Goal: Task Accomplishment & Management: Complete application form

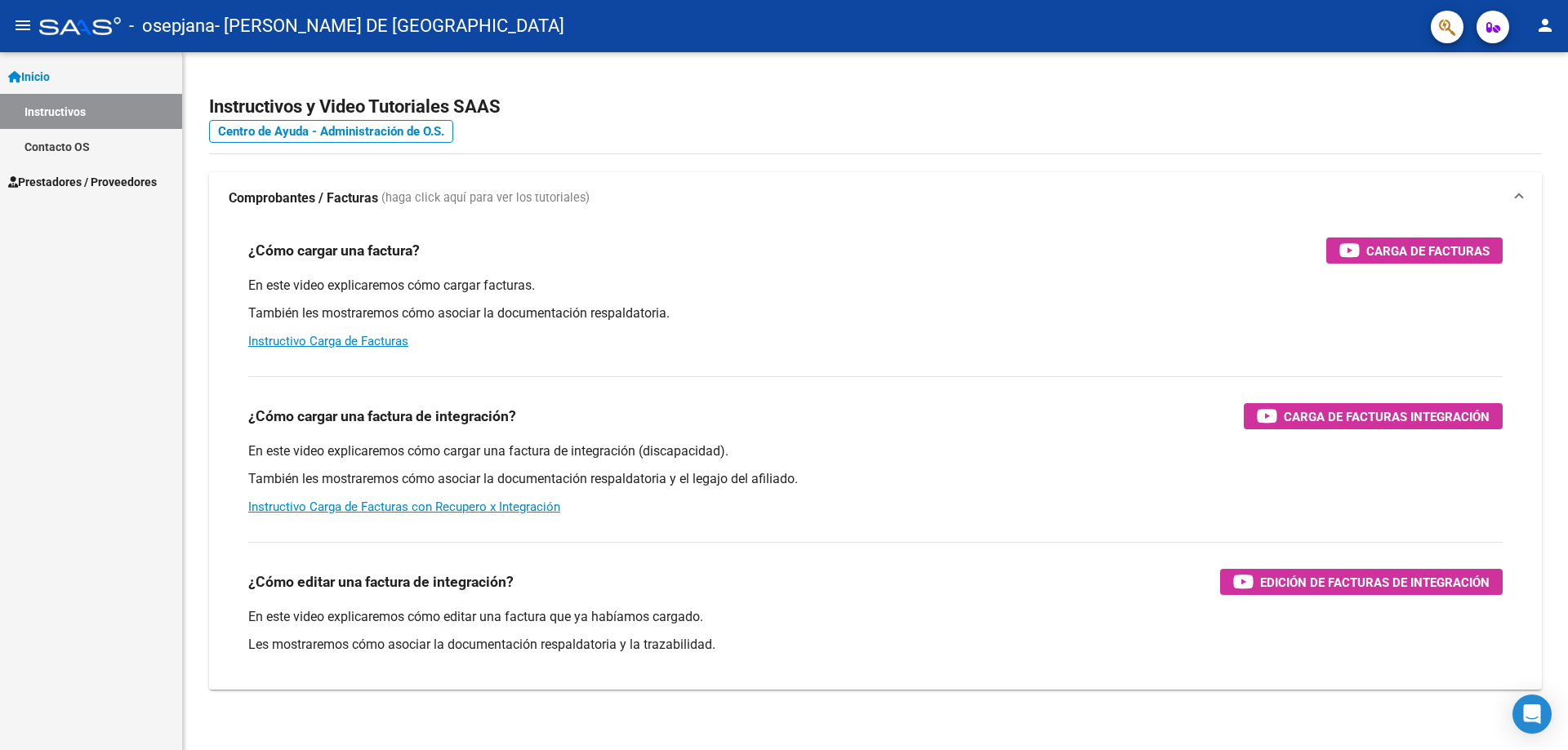
click at [98, 188] on span "Prestadores / Proveedores" at bounding box center [83, 182] width 149 height 18
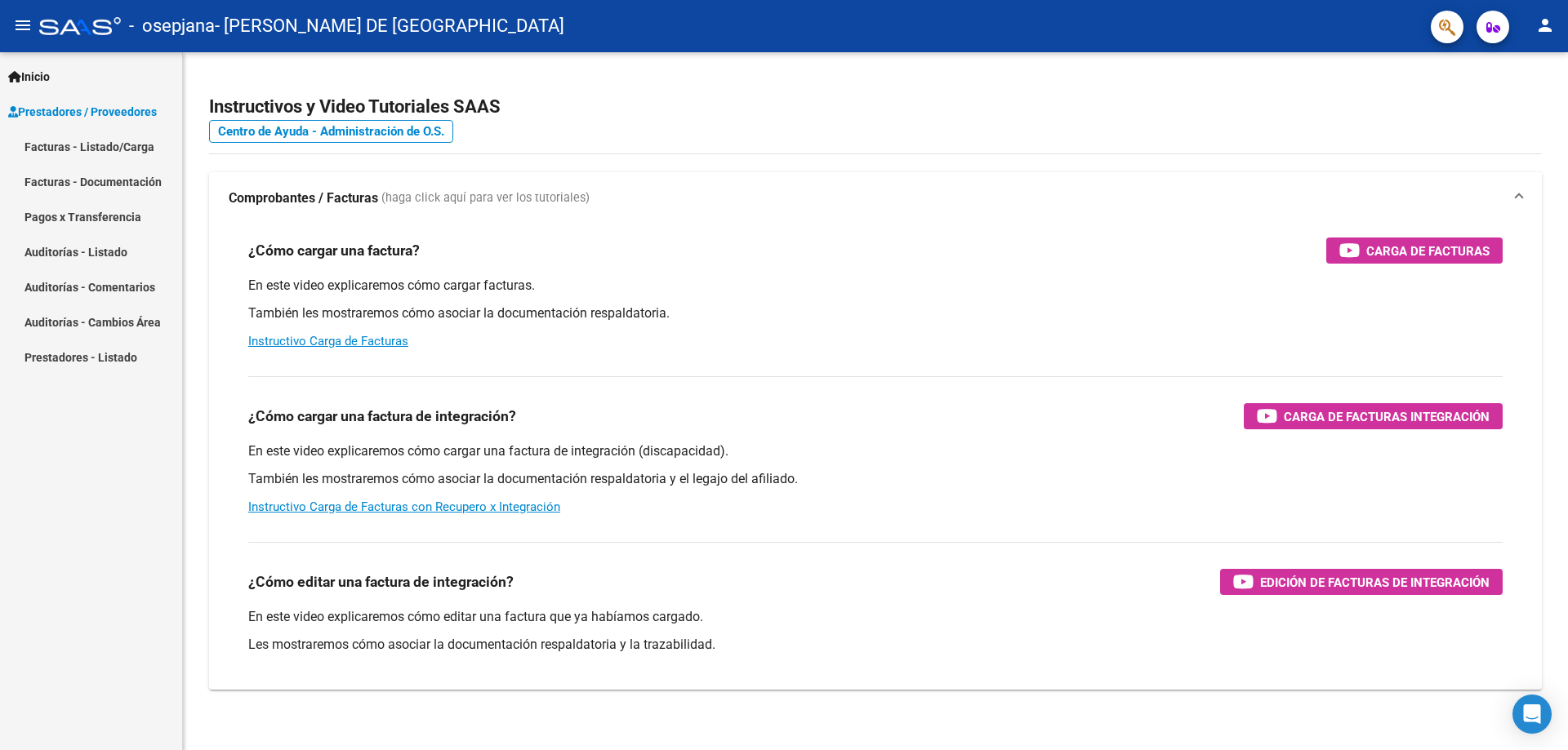
click at [101, 210] on mat-nav-list "Facturas - Listado/Carga Facturas - Documentación Pagos x Transferencia Auditor…" at bounding box center [91, 252] width 182 height 246
click at [112, 155] on link "Facturas - Listado/Carga" at bounding box center [91, 146] width 182 height 35
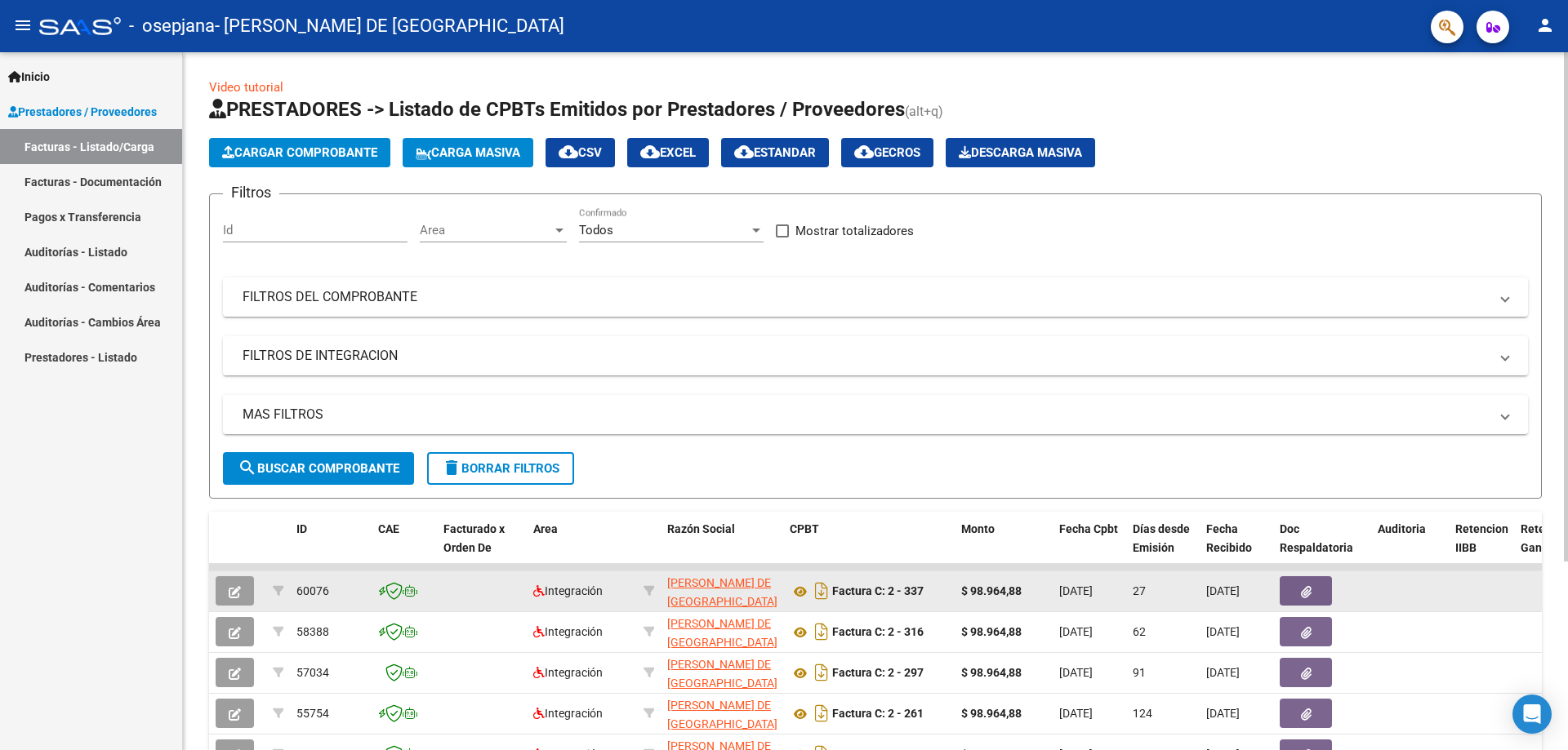
scroll to position [163, 0]
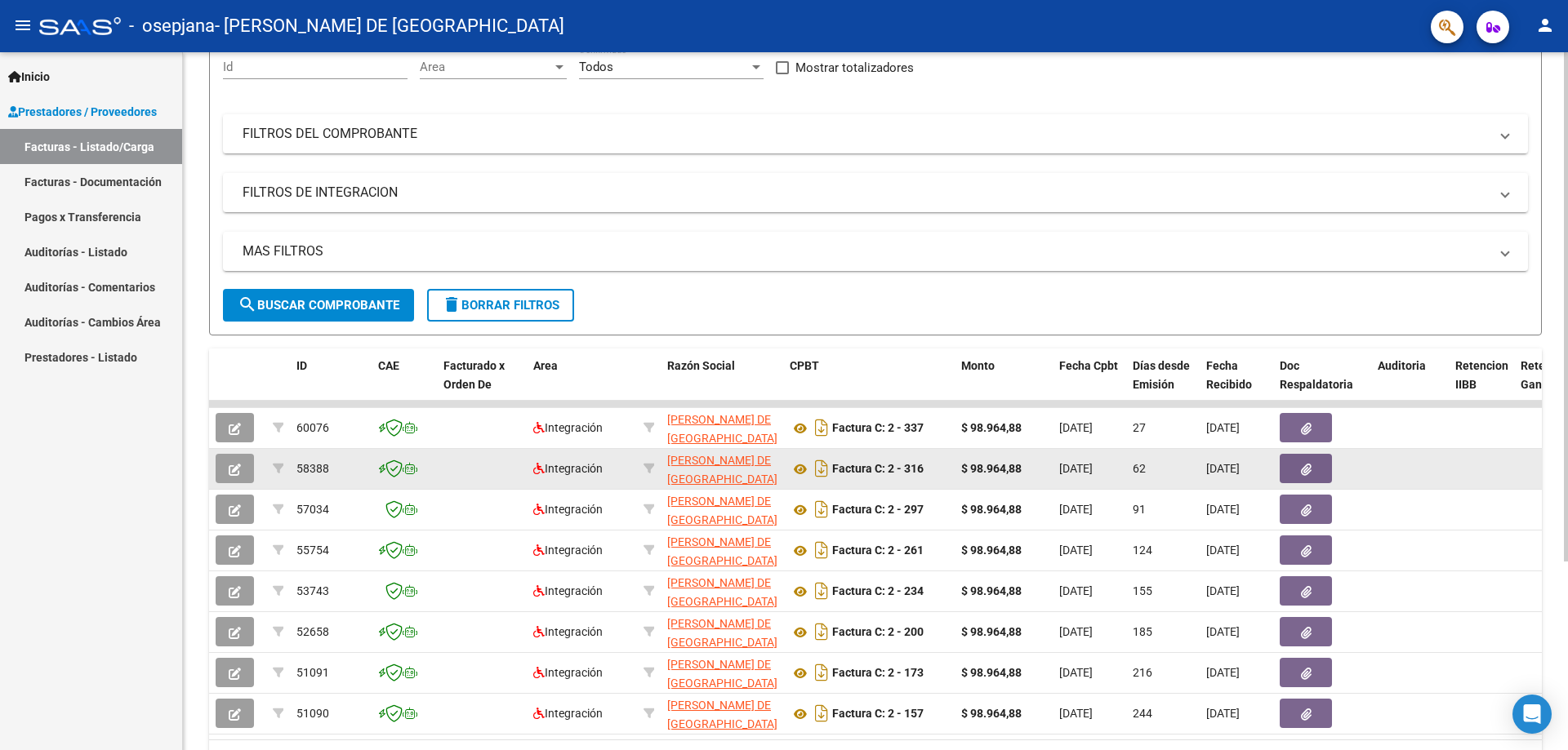
click at [1303, 473] on icon "button" at bounding box center [1306, 469] width 10 height 12
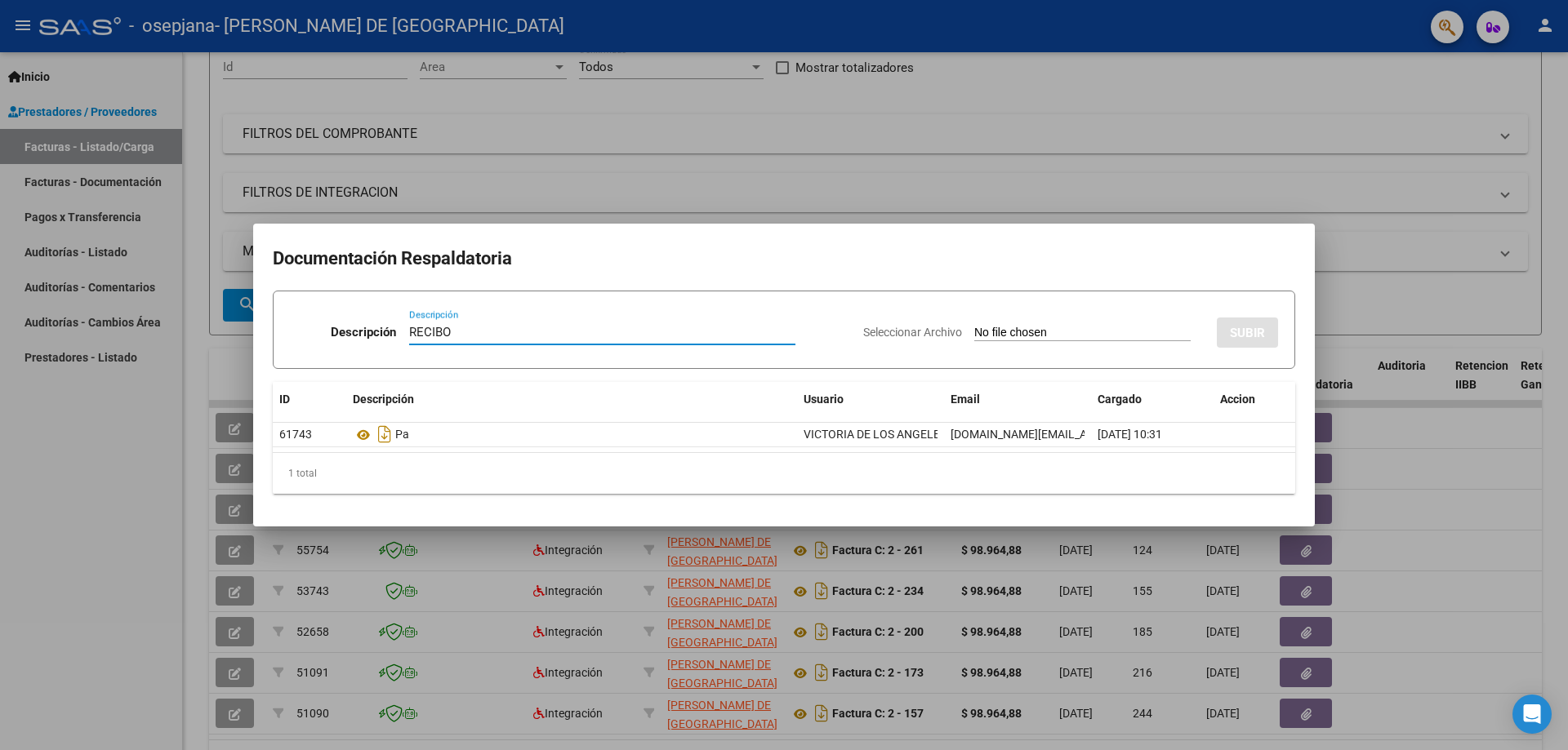
type input "RECIBO"
click at [992, 326] on input "Seleccionar Archivo" at bounding box center [1082, 333] width 216 height 15
type input "C:\fakepath\316 - [PERSON_NAME].pdf"
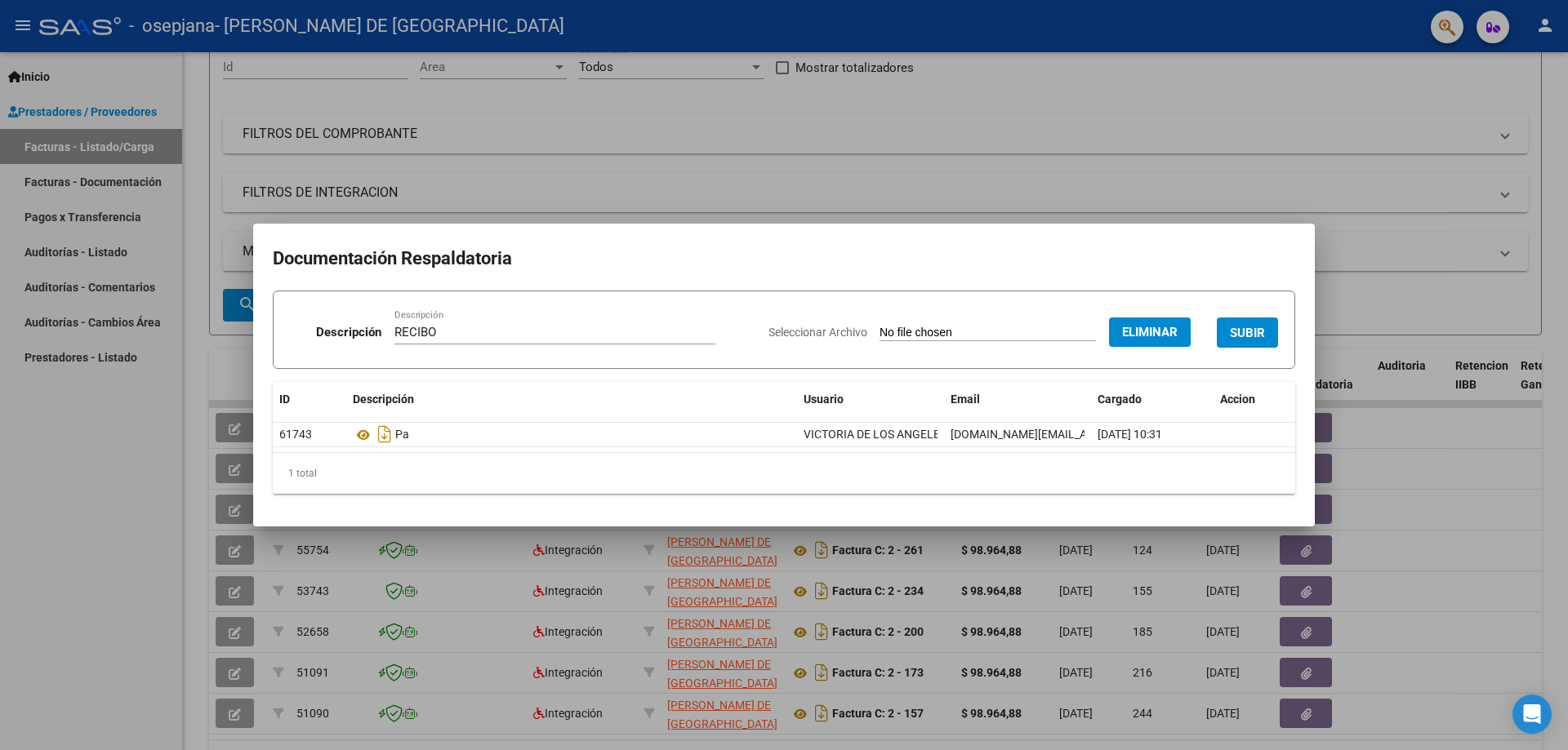
click at [1252, 325] on span "SUBIR" at bounding box center [1247, 332] width 35 height 14
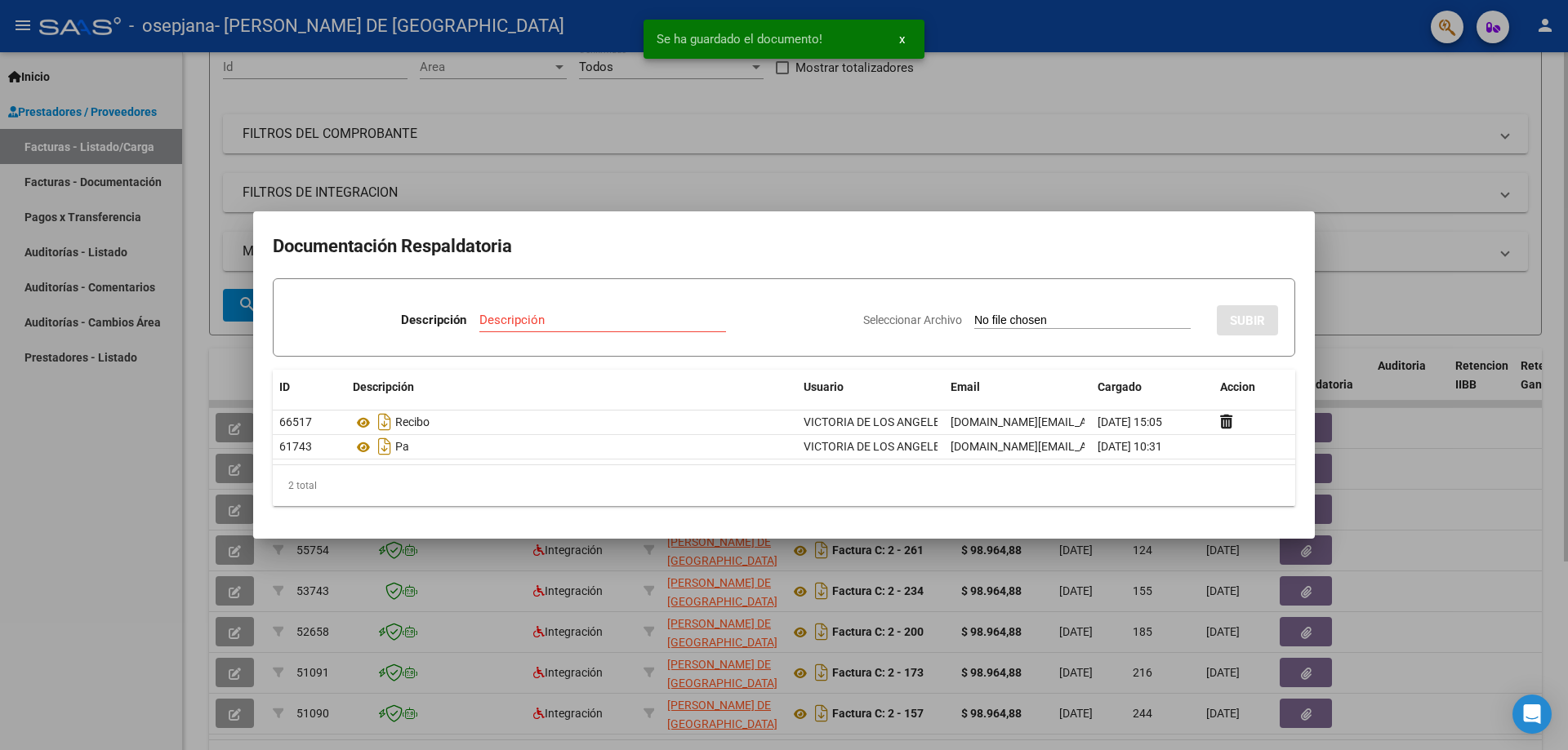
click at [1001, 57] on div at bounding box center [784, 375] width 1568 height 750
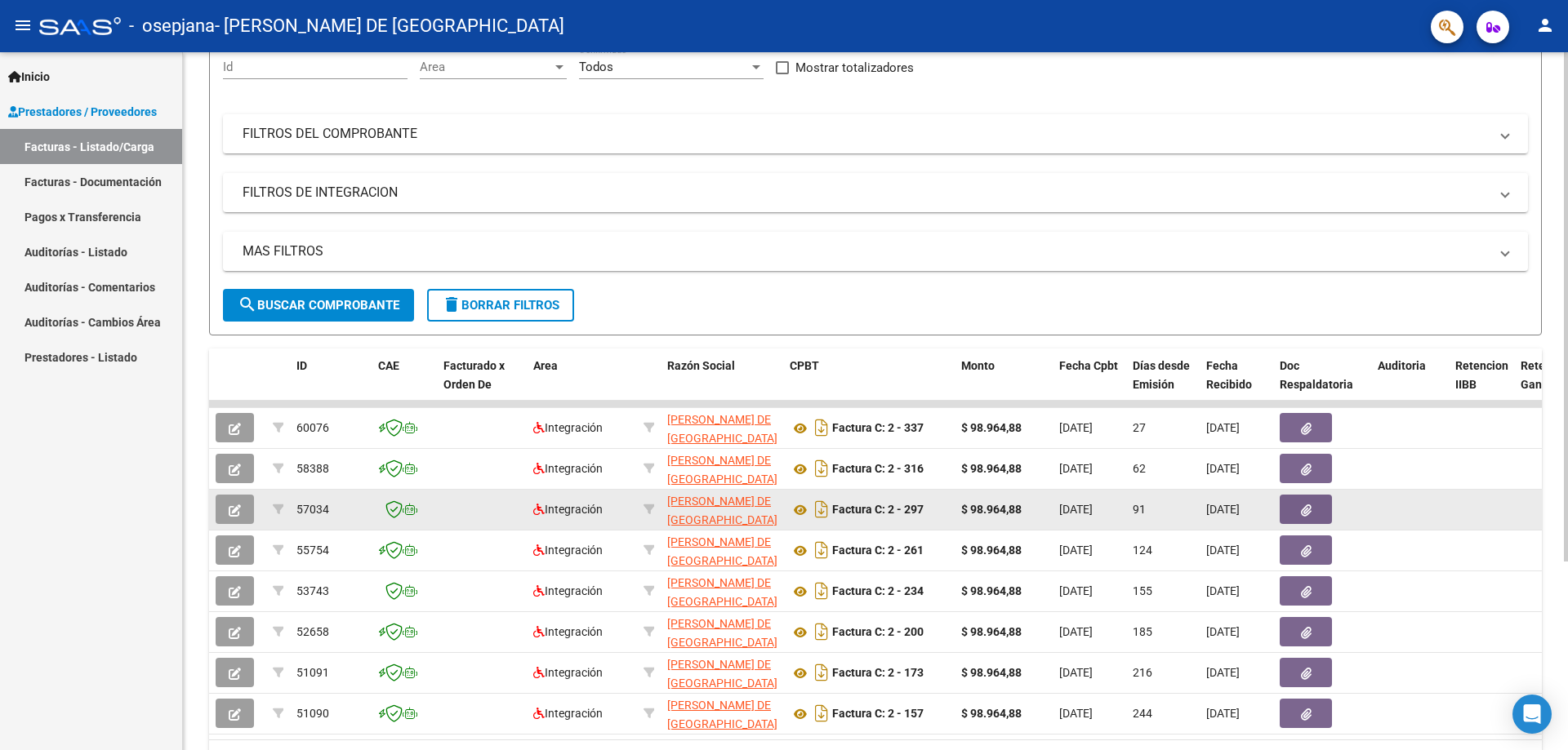
click at [1305, 506] on icon "button" at bounding box center [1306, 510] width 10 height 12
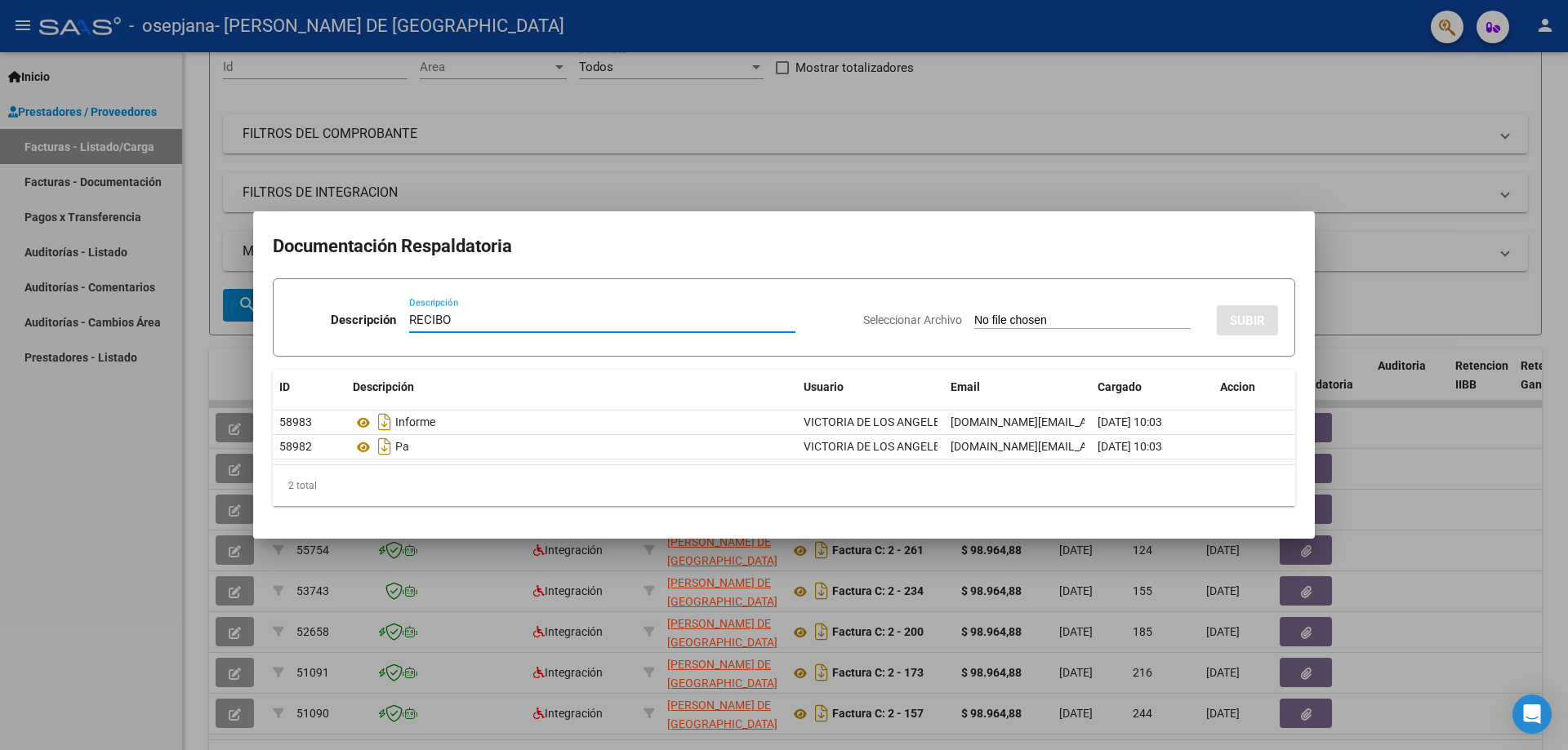
type input "RECIBO"
click at [1054, 317] on input "Seleccionar Archivo" at bounding box center [1082, 321] width 216 height 15
type input "C:\fakepath\297 - [PERSON_NAME].pdf"
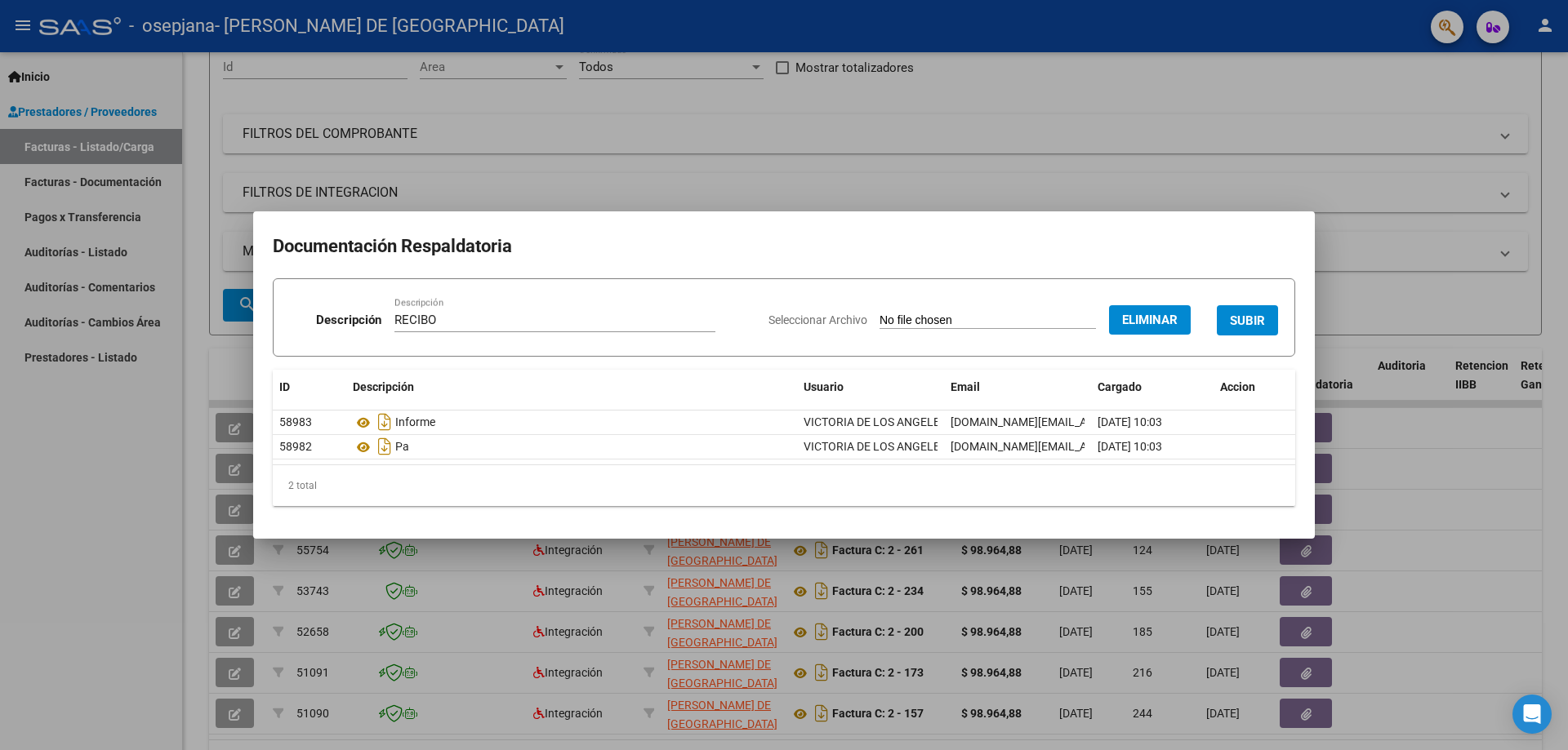
click at [1253, 315] on span "SUBIR" at bounding box center [1247, 321] width 35 height 14
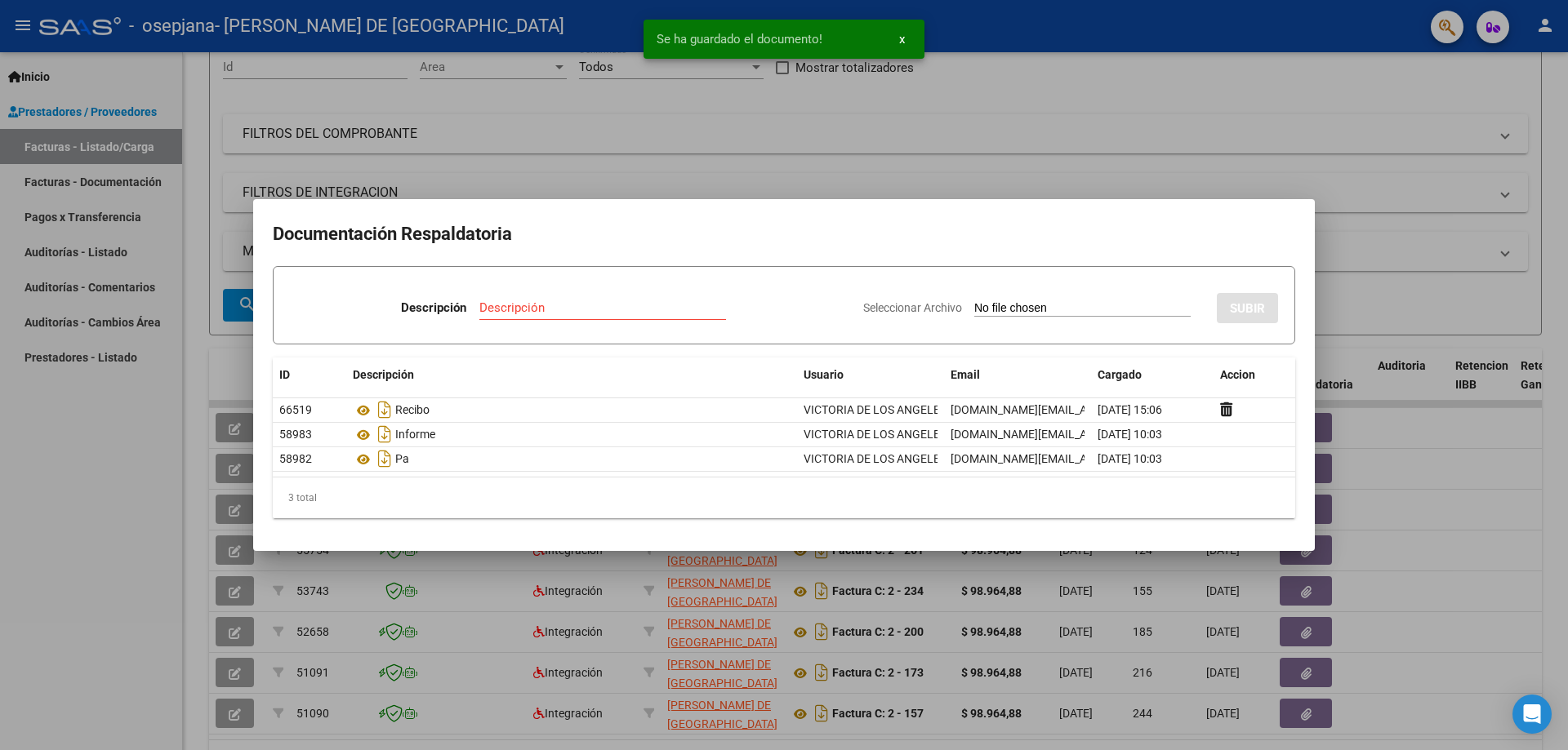
click at [1150, 75] on div at bounding box center [784, 375] width 1568 height 750
